Goal: Information Seeking & Learning: Understand process/instructions

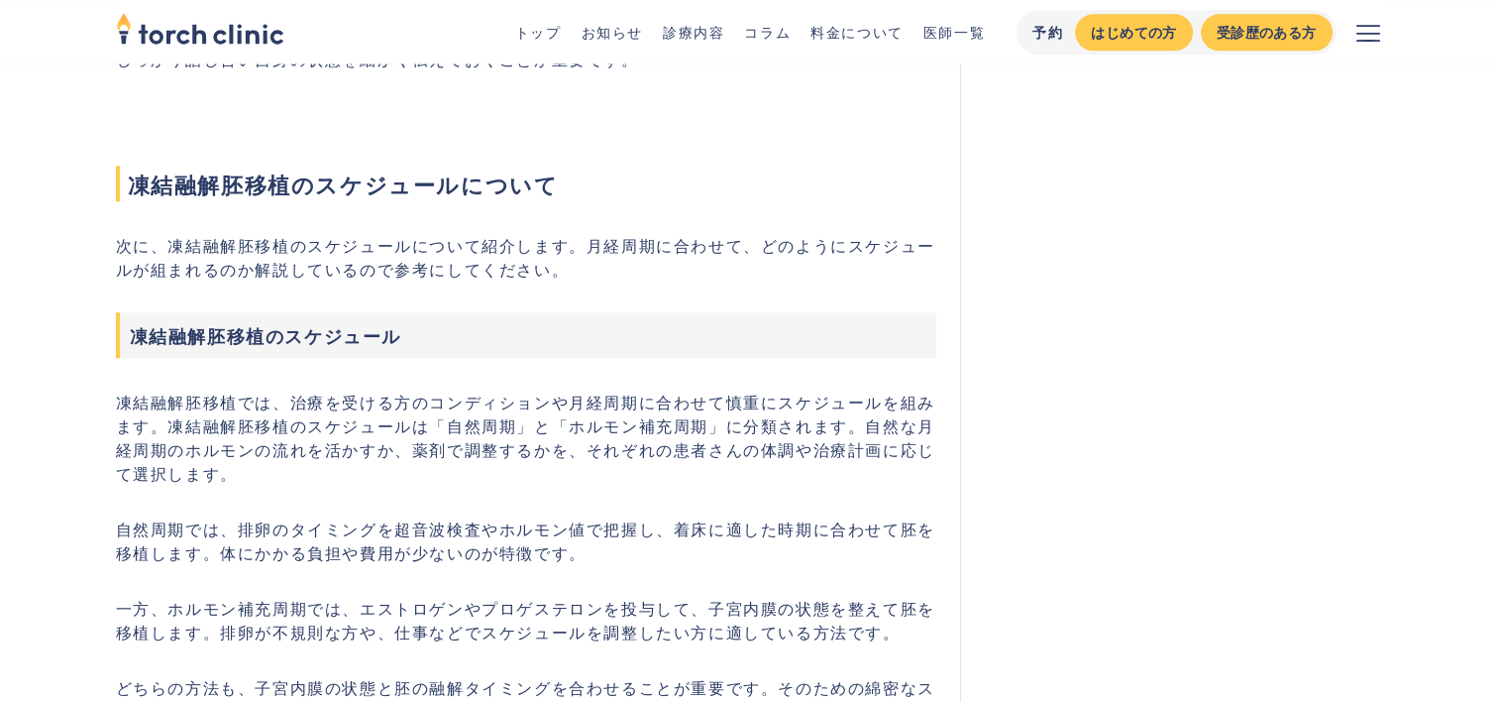
scroll to position [2259, 0]
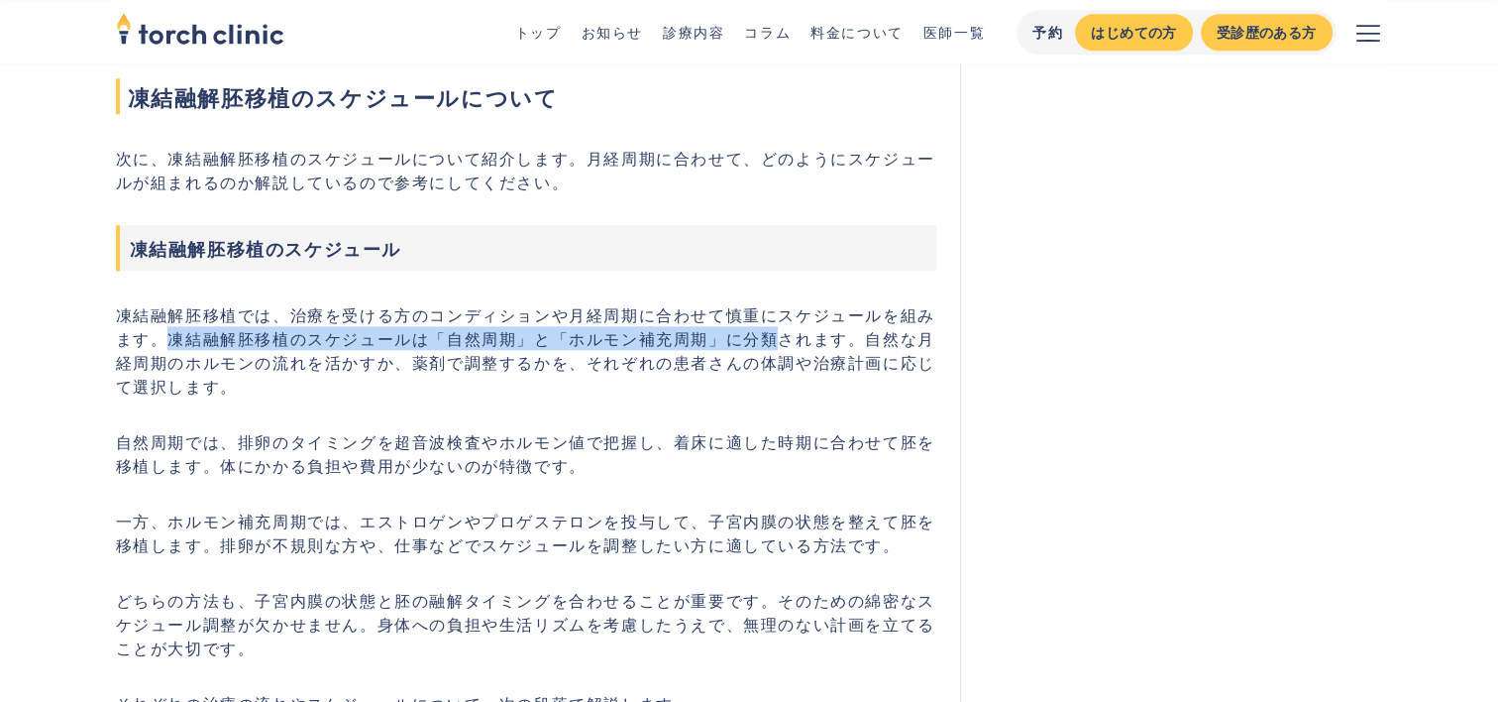
drag, startPoint x: 170, startPoint y: 334, endPoint x: 768, endPoint y: 335, distance: 597.5
click at [768, 335] on p "凍結融解胚移植では、治療を受ける方のコンディションや月経周期に合わせて慎重にスケジュールを組みます。凍結融解胚移植のスケジュールは「自然周期」と「ホルモン補充…" at bounding box center [526, 349] width 821 height 95
copy p "凍結融解胚移植のスケジュールは「自然周期」と「ホルモン補充周期」に分類"
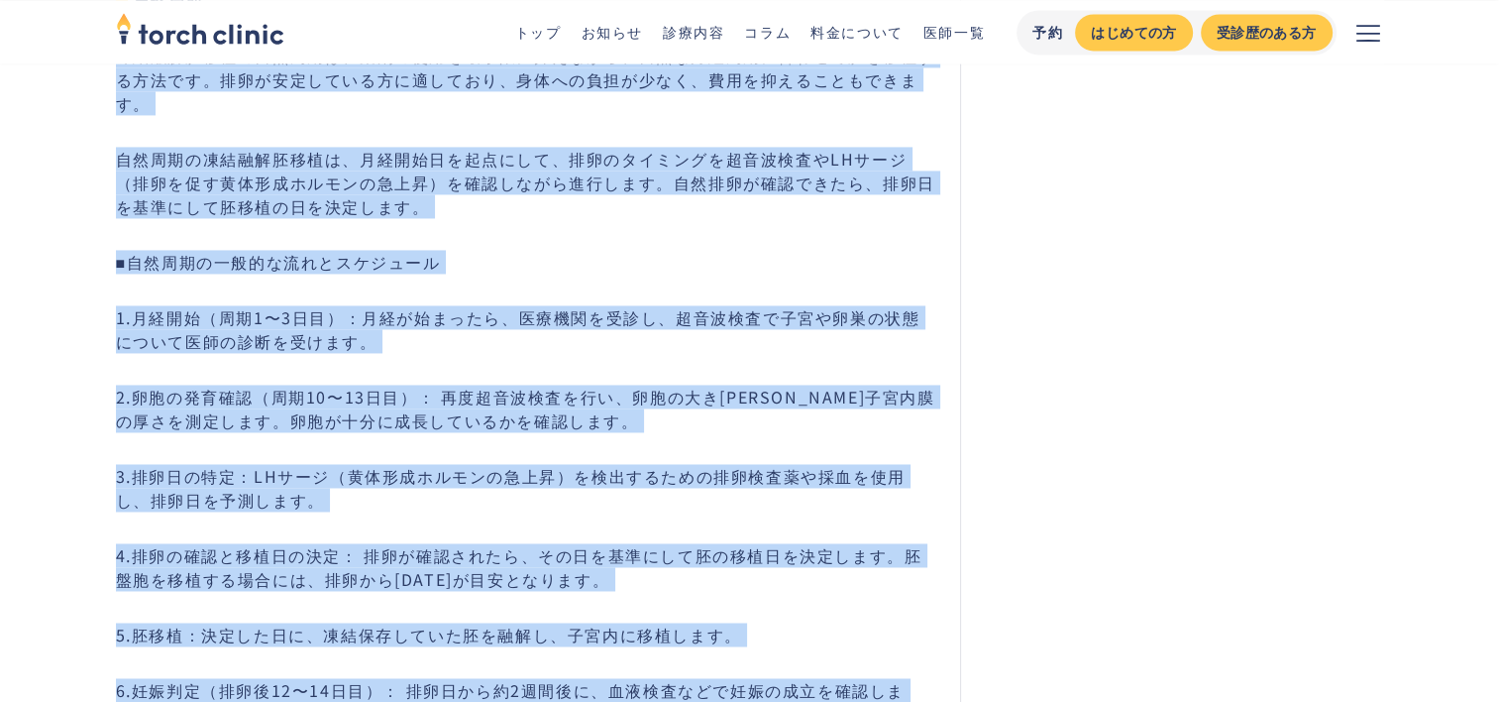
scroll to position [2951, 0]
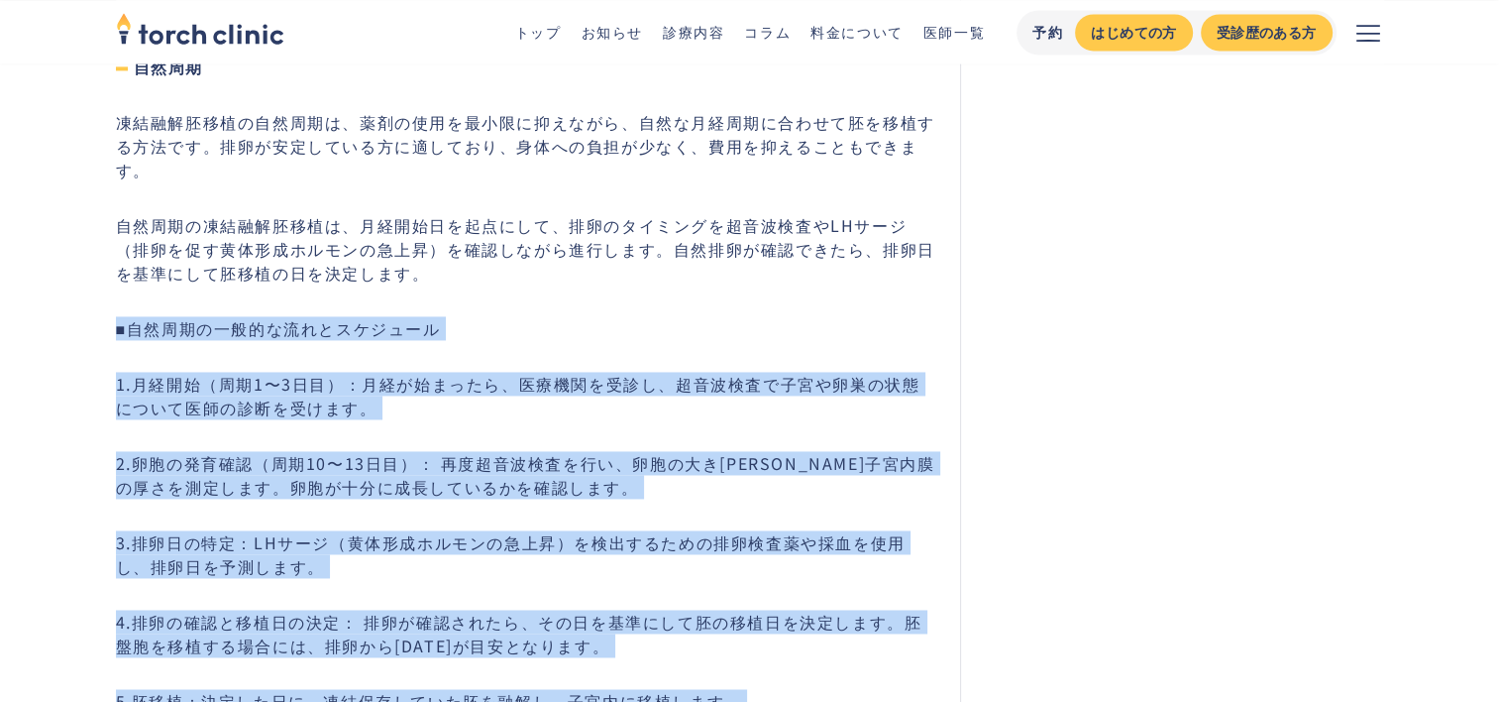
drag, startPoint x: 308, startPoint y: 522, endPoint x: 97, endPoint y: 266, distance: 332.3
drag, startPoint x: 97, startPoint y: 266, endPoint x: 154, endPoint y: 293, distance: 62.9
copy div "■loremipsumdolorsit 6.amet（co0〜3ad）：elitsedd、eiusmodt、incididuntutlaboreetdolor…"
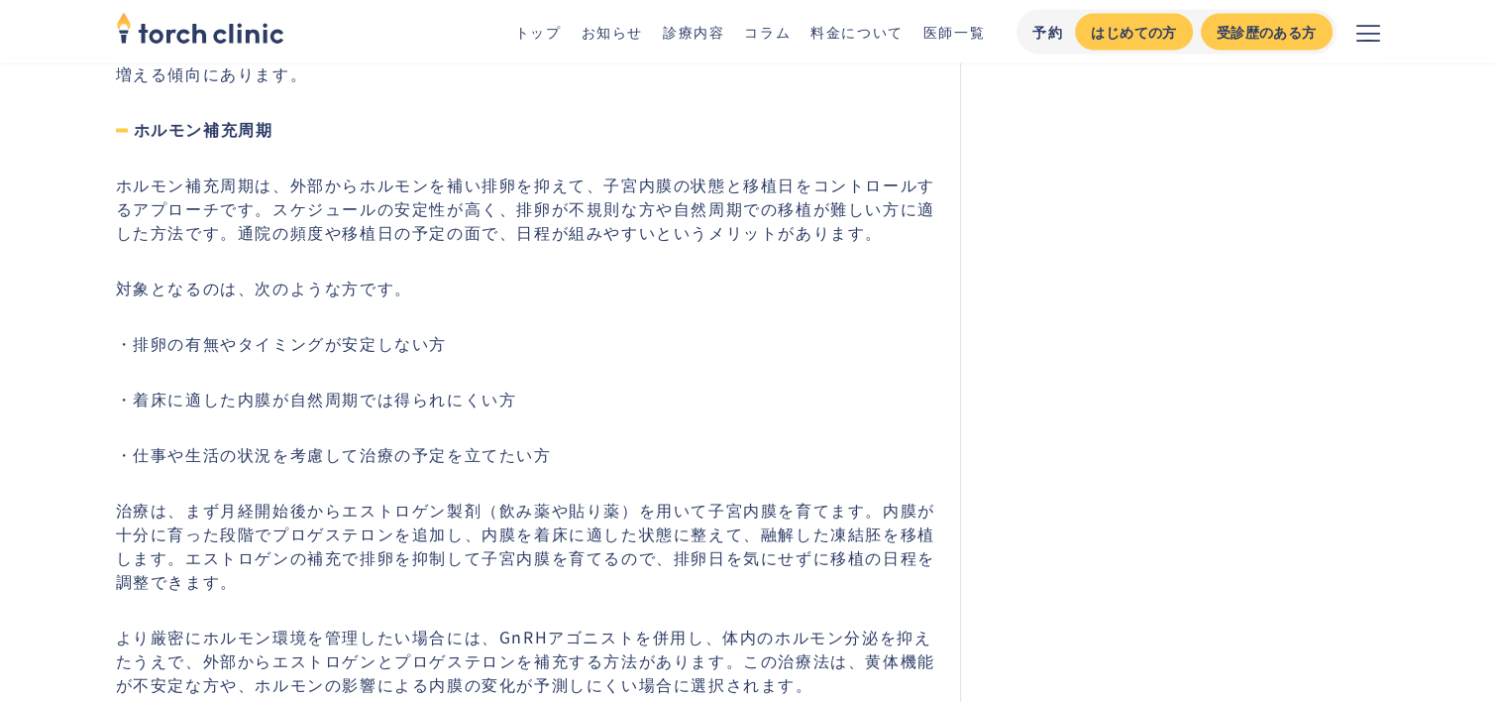
scroll to position [3863, 0]
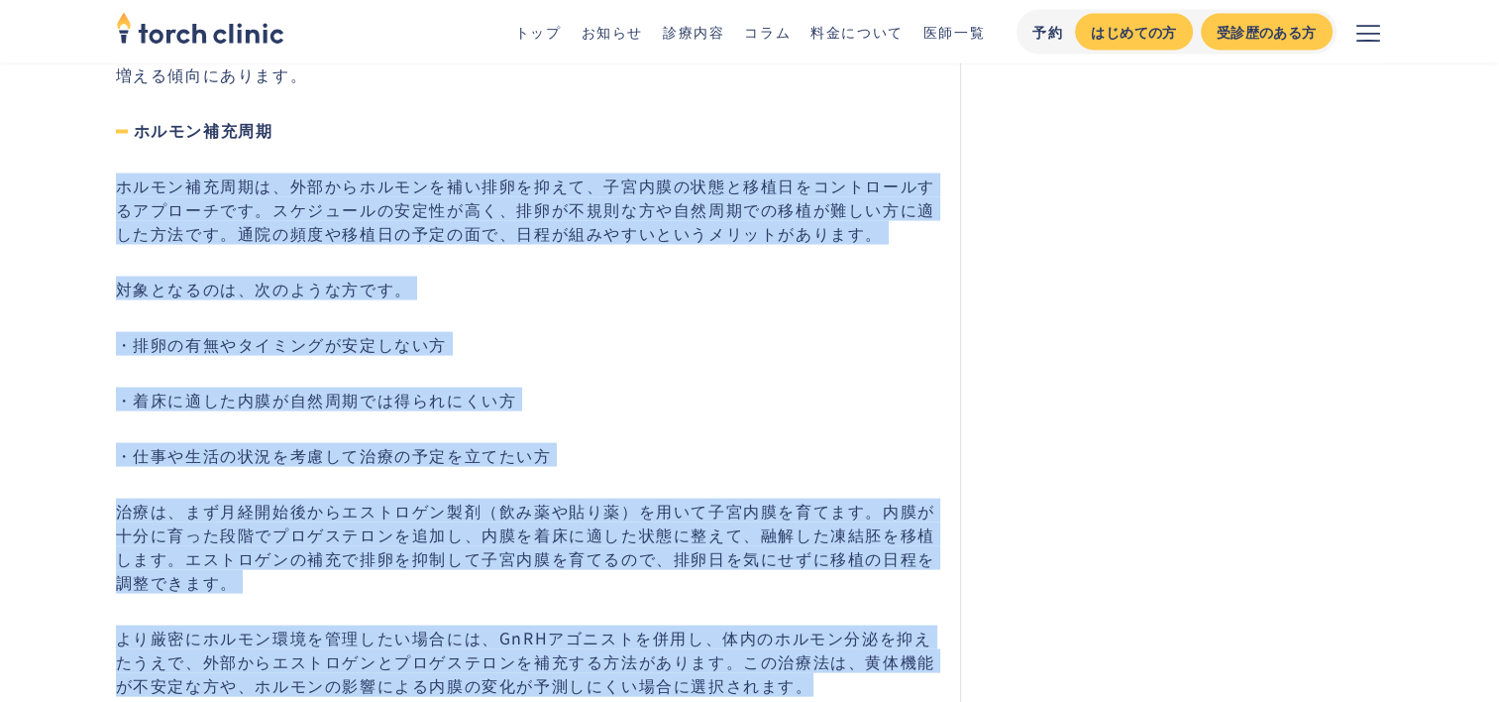
drag, startPoint x: 789, startPoint y: 644, endPoint x: 120, endPoint y: 127, distance: 845.5
copy div "loremipsu、dolorsitametconse、adipiscingelitseddoeiusmodt。incididuntutl、etdolorem…"
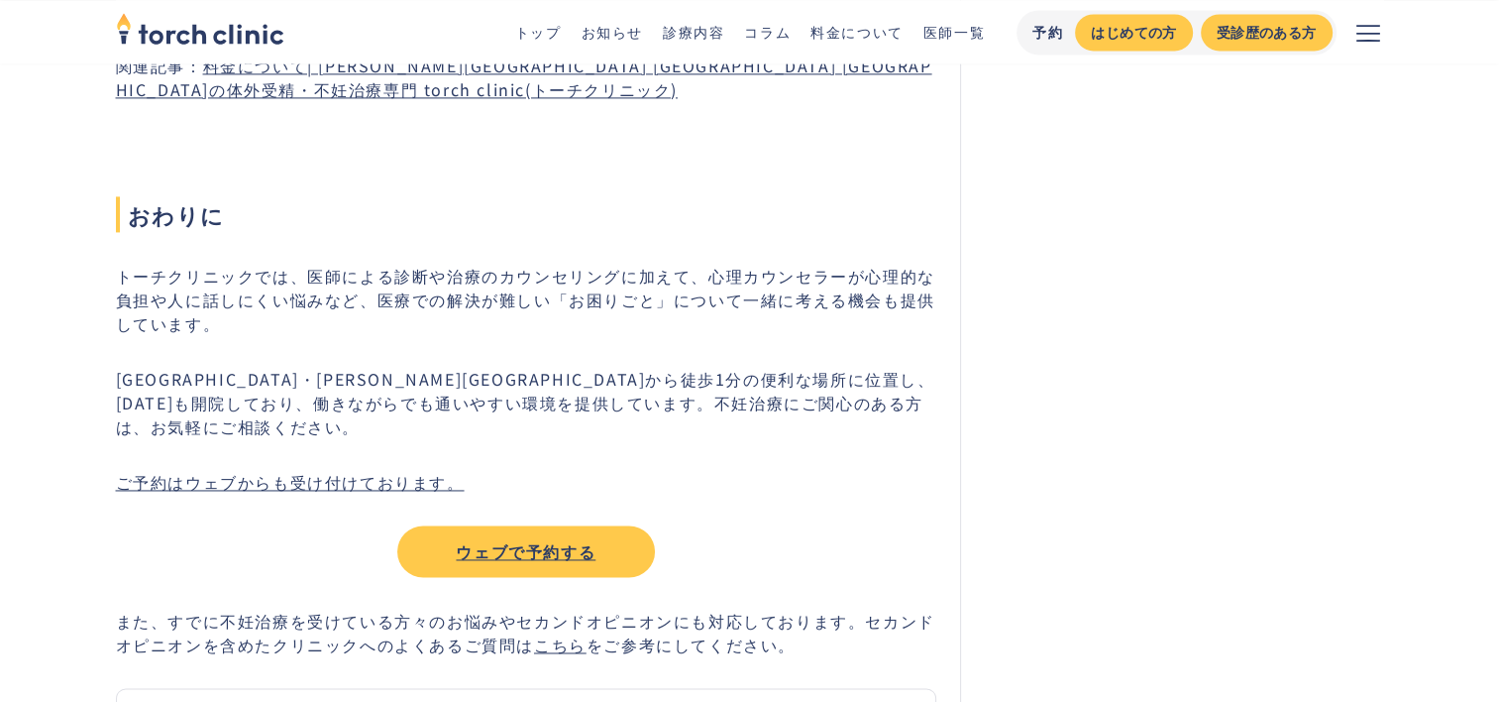
scroll to position [10442, 0]
